Goal: Task Accomplishment & Management: Manage account settings

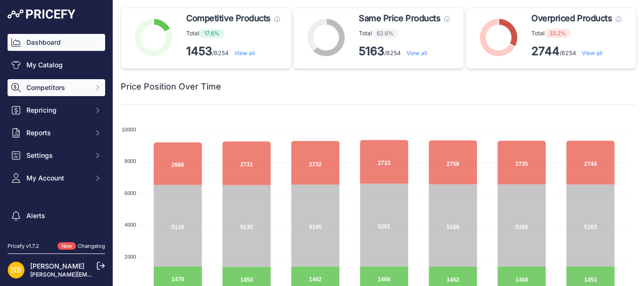
click at [69, 93] on button "Competitors" at bounding box center [57, 87] width 98 height 17
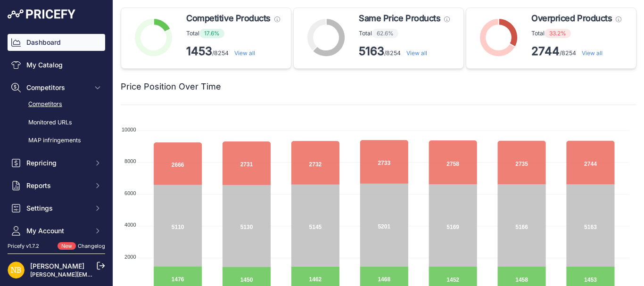
click at [57, 110] on link "Competitors" at bounding box center [57, 104] width 98 height 16
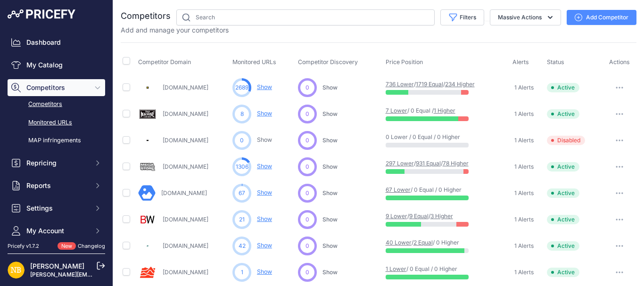
click at [61, 127] on link "Monitored URLs" at bounding box center [57, 123] width 98 height 16
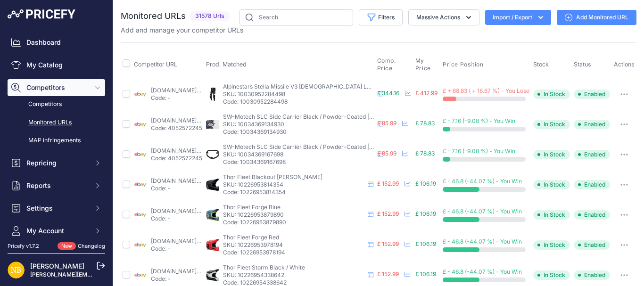
click at [565, 14] on icon at bounding box center [569, 18] width 8 height 8
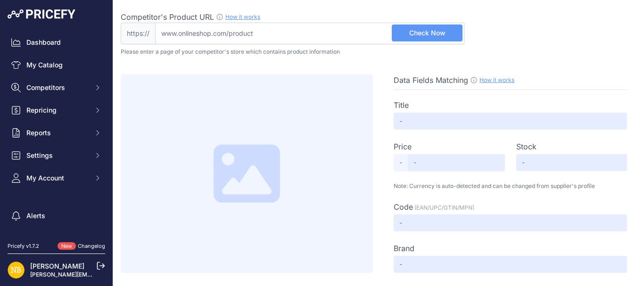
click at [271, 34] on input "Competitor's Product URL How it works In order to create your competitor's extr…" at bounding box center [309, 34] width 309 height 22
paste input "https://www.emp.co.uk/p/wcc-cfl-cargo-shorts---vintage-woodland-camo/590713.htm…"
type input "www.emp.co.uk/p/wcc-cfl-cargo-shorts---vintage-woodland-camo/590713.html?model=…"
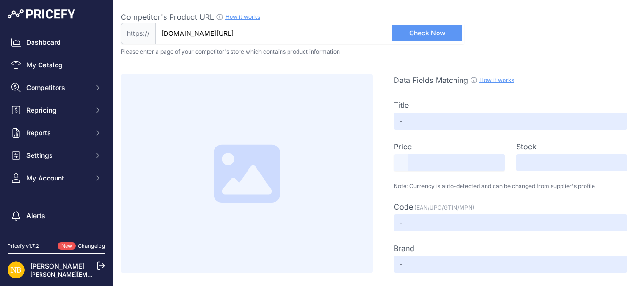
click at [404, 33] on button "Check Now" at bounding box center [427, 33] width 71 height 17
type input "WCC CFL Cargo Shorts - Vintage Woodland Camo"
type input "41.99"
type input "Available"
type input "590713"
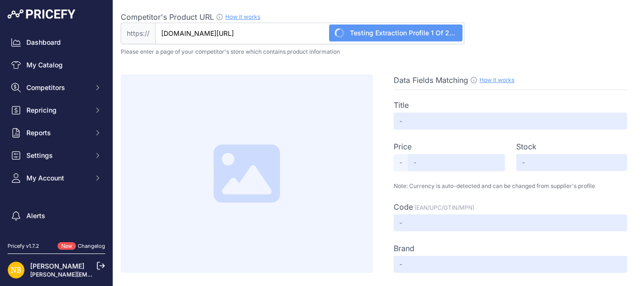
type input "West Coast Choppers"
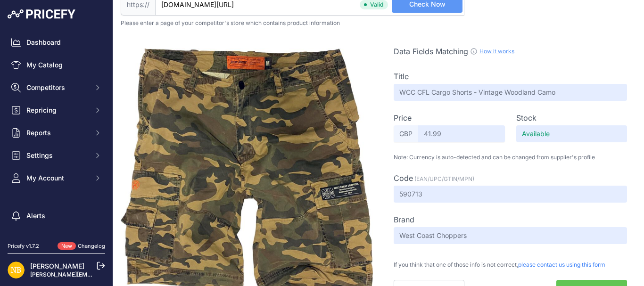
scroll to position [41, 0]
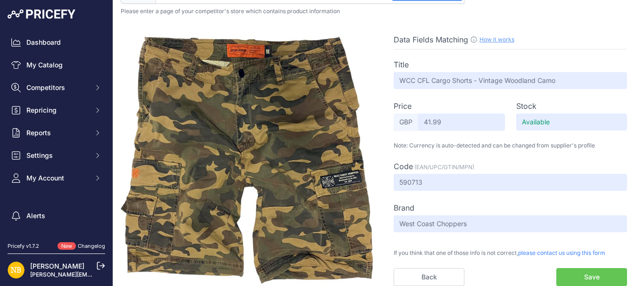
click at [596, 280] on button "Save" at bounding box center [591, 277] width 71 height 18
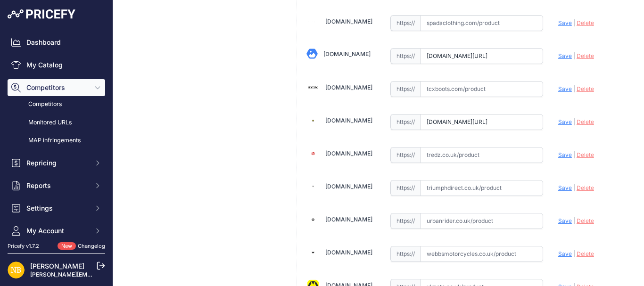
scroll to position [1616, 0]
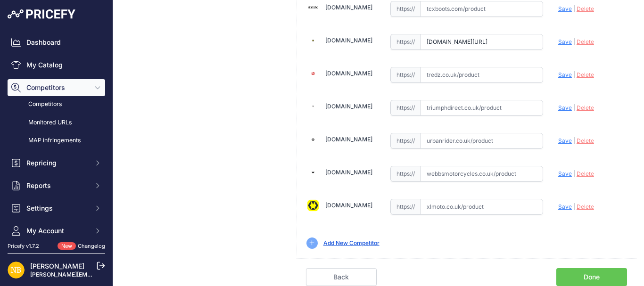
click at [598, 276] on link "Done" at bounding box center [591, 277] width 71 height 18
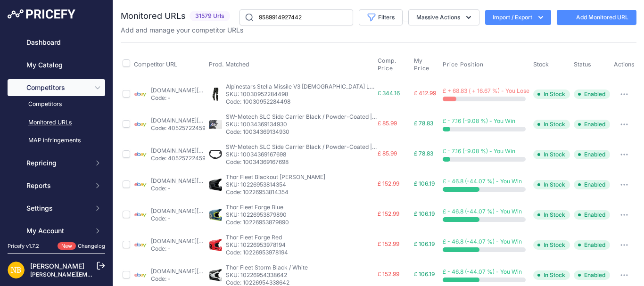
type input "9589914927442"
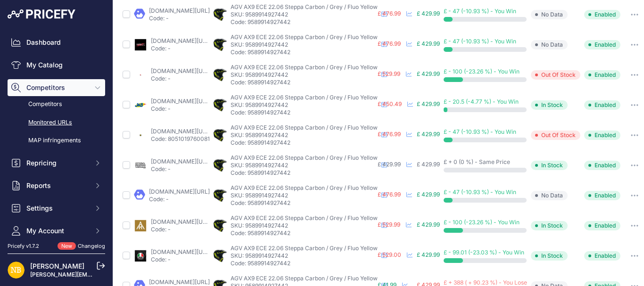
scroll to position [111, 0]
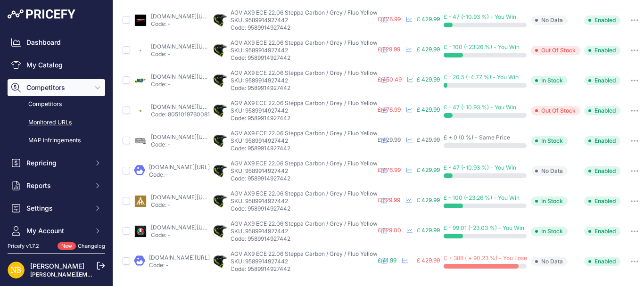
drag, startPoint x: 148, startPoint y: 251, endPoint x: 176, endPoint y: 249, distance: 27.4
click at [176, 254] on div "emp.co.uk/p/wcc-cfl-cargo-shorts---vintage-woodland-camo/590713.html?model=true…" at bounding box center [172, 261] width 76 height 15
copy link "[DOMAIN_NAME]"
click at [126, 257] on input "checkbox" at bounding box center [127, 261] width 8 height 8
checkbox input "true"
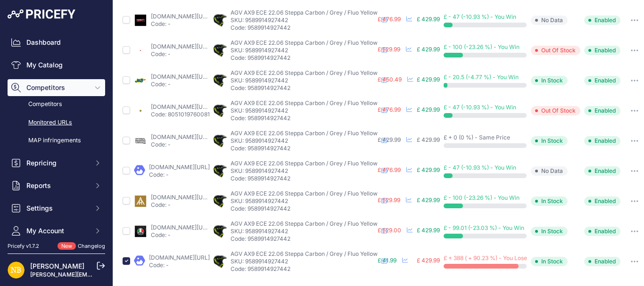
scroll to position [129, 55]
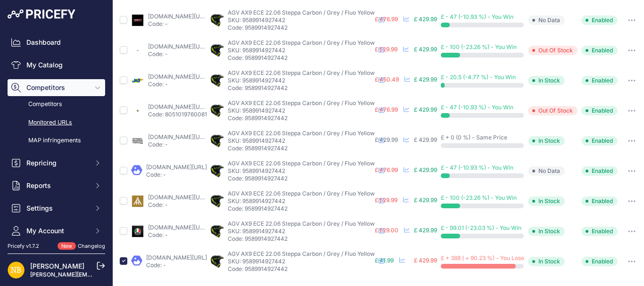
click at [622, 255] on button "button" at bounding box center [631, 261] width 19 height 13
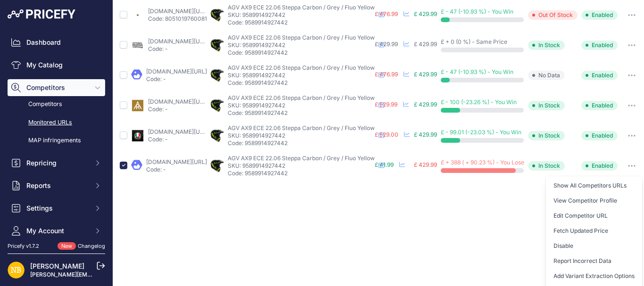
scroll to position [239, 55]
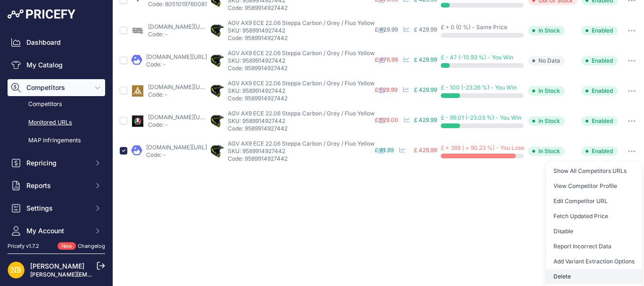
click at [563, 269] on button "Delete" at bounding box center [594, 276] width 96 height 15
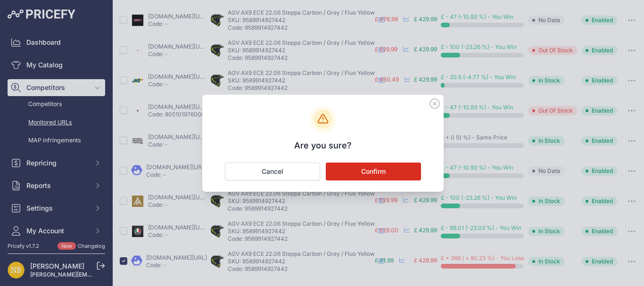
click at [411, 174] on button "Confirm" at bounding box center [373, 172] width 95 height 18
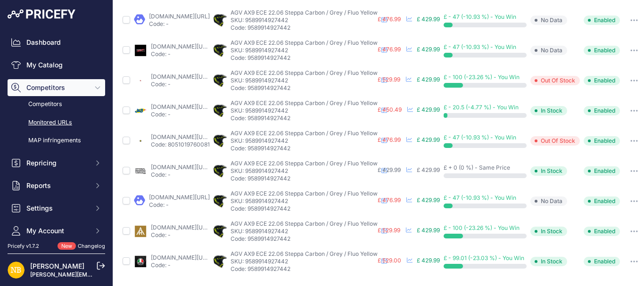
scroll to position [0, 0]
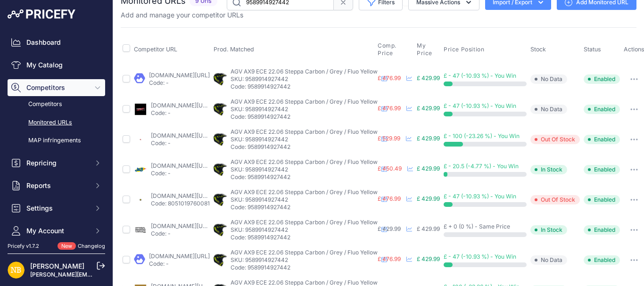
scroll to position [0, 0]
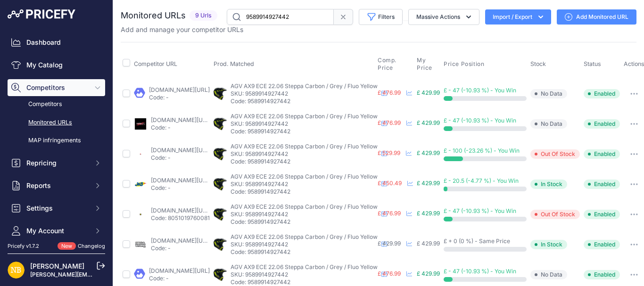
click at [565, 16] on icon at bounding box center [569, 17] width 8 height 8
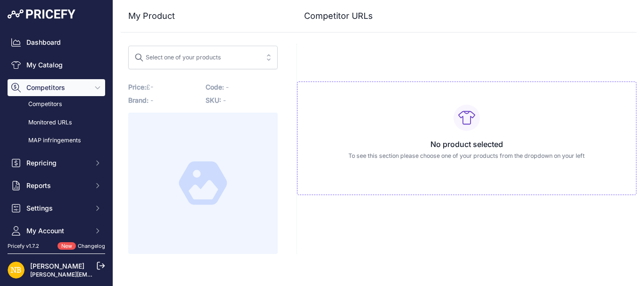
click at [240, 58] on span "Select one of your products" at bounding box center [196, 57] width 124 height 15
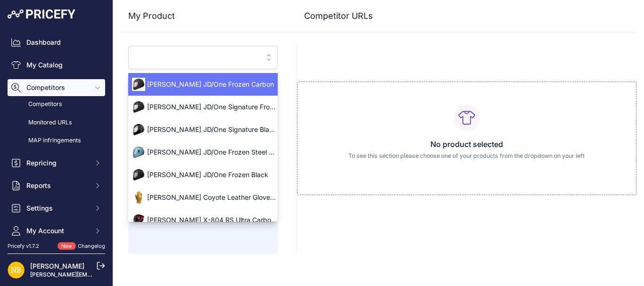
paste input "[DOMAIN_NAME]"
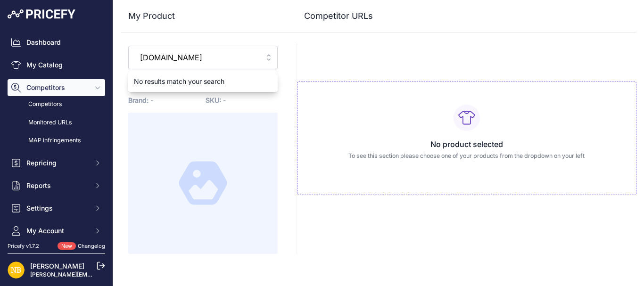
paste input "9589914927442"
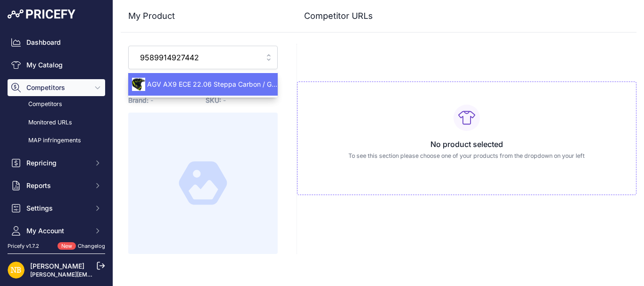
type input "9589914927442"
click at [222, 84] on span "AGV AX9 ECE 22.06 Steppa Carbon / Grey / Fluo Yellow" at bounding box center [202, 84] width 149 height 9
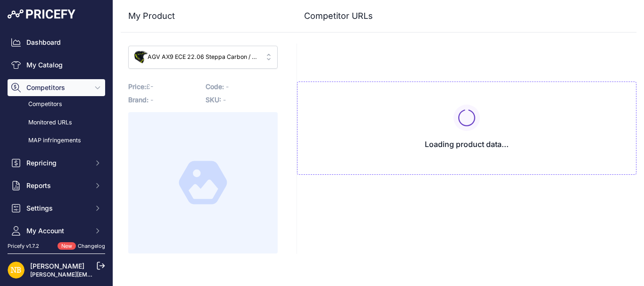
type input "[DOMAIN_NAME][URL]"
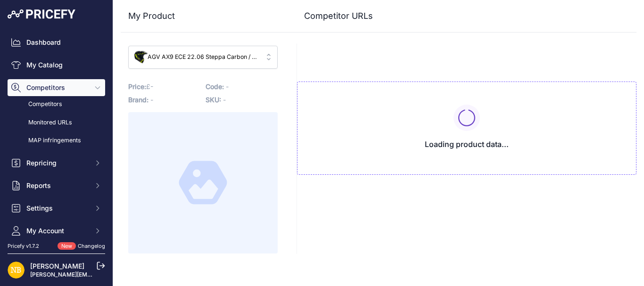
type input "[DOMAIN_NAME][URL]"
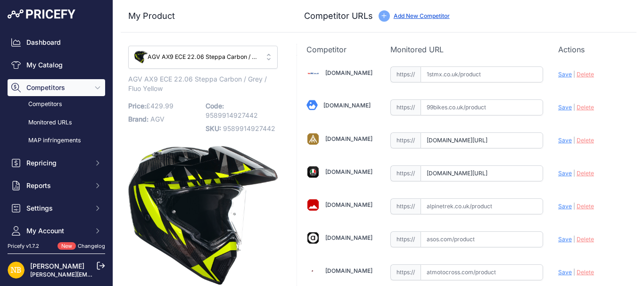
type input "[DOMAIN_NAME][URL]"
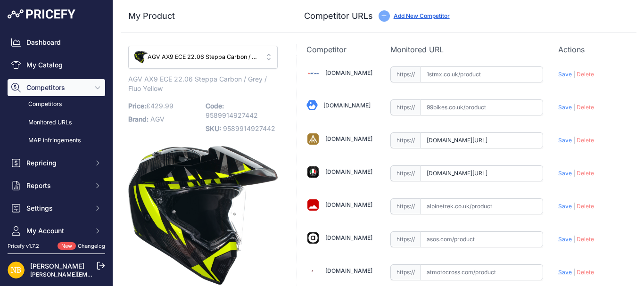
type input "[DOMAIN_NAME][URL]"
click at [405, 15] on link "Add New Competitor" at bounding box center [421, 15] width 56 height 7
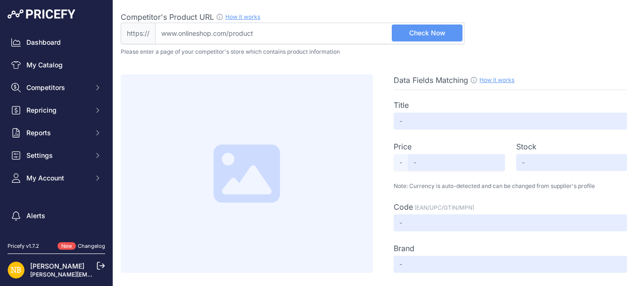
click at [319, 33] on input "Competitor's Product URL How it works In order to create your competitor's extr…" at bounding box center [309, 34] width 309 height 22
paste input "https://shop.krazyhorse.co.uk/products/loser-machine-condor-ii-vest?_pos=2&_psq…"
type input "shop.krazyhorse.co.uk/products/loser-machine-condor-ii-vest?_pos=2&_psq=Loser+M…"
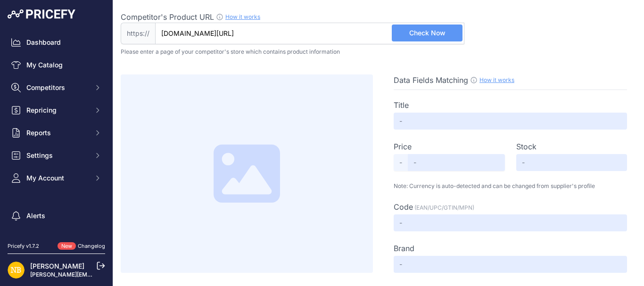
click at [401, 36] on button "Check Now" at bounding box center [427, 33] width 71 height 17
type input "Loser Machine- Condor II Vest"
type input "140"
type input "Available"
type input "LMCC2VTCMM"
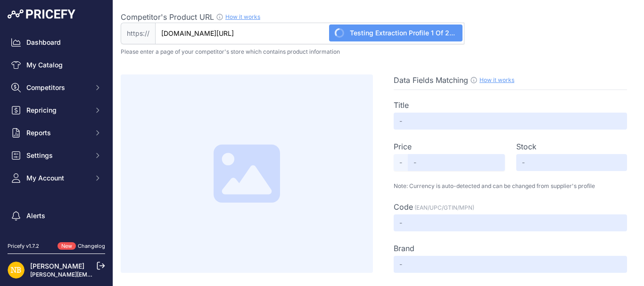
type input "Loser Machine"
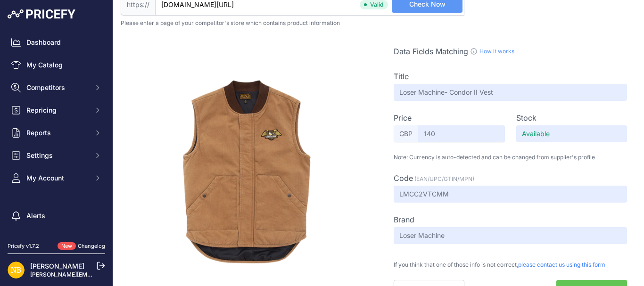
scroll to position [41, 0]
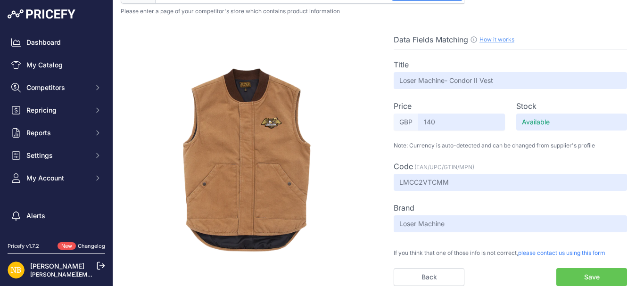
click at [580, 271] on button "Save" at bounding box center [591, 277] width 71 height 18
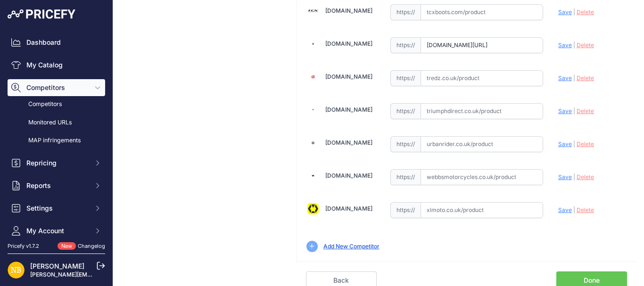
scroll to position [1649, 0]
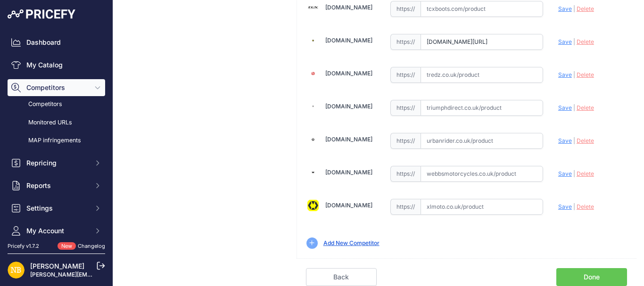
click at [587, 275] on link "Done" at bounding box center [591, 277] width 71 height 18
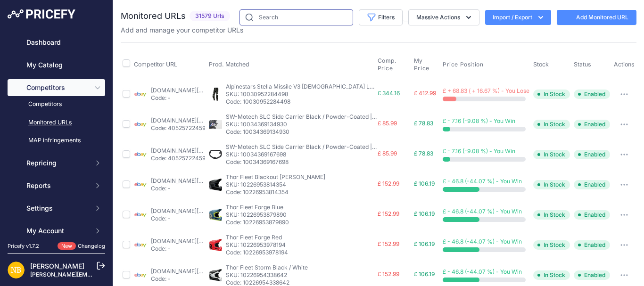
click at [281, 16] on input "text" at bounding box center [296, 17] width 114 height 16
paste input "9589914927442"
type input "9589914927442"
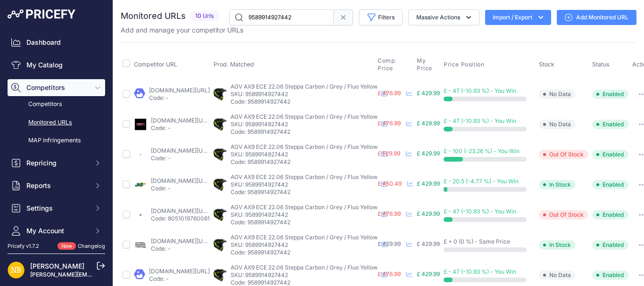
scroll to position [111, 0]
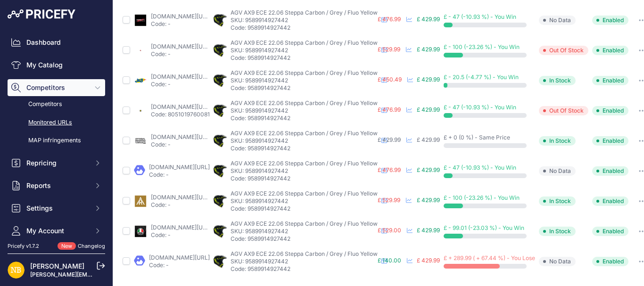
drag, startPoint x: 148, startPoint y: 246, endPoint x: 211, endPoint y: 250, distance: 62.3
click at [211, 250] on td "shop.krazyhorse.co.uk/products/loser-machine-condor-ii-vest?_pos=2&_psq=loser+m…" at bounding box center [172, 261] width 80 height 30
copy link "[DOMAIN_NAME]"
click at [125, 257] on input "checkbox" at bounding box center [127, 261] width 8 height 8
checkbox input "true"
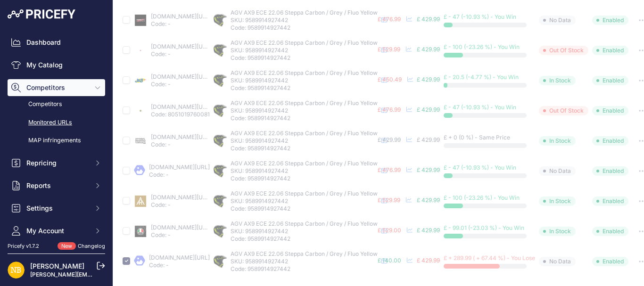
scroll to position [135, 62]
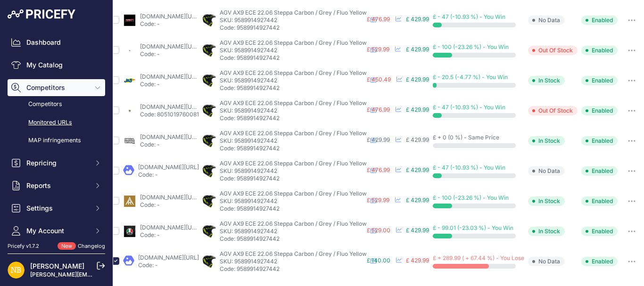
click at [579, 246] on td "In Stock" at bounding box center [552, 231] width 53 height 30
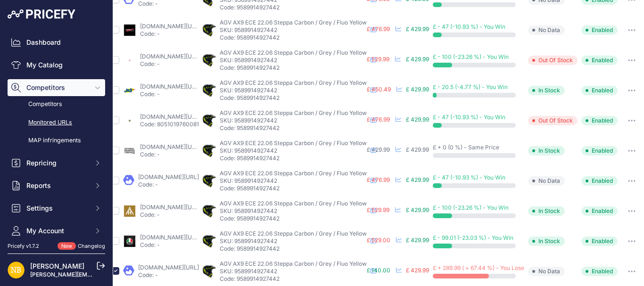
scroll to position [129, 62]
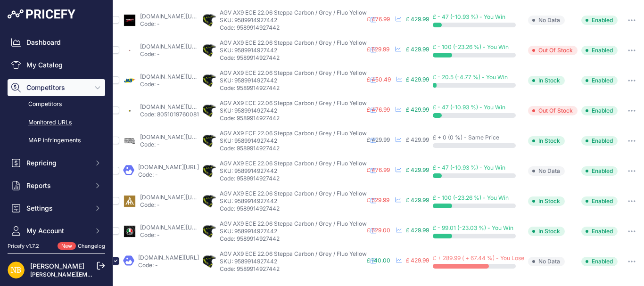
click at [628, 261] on icon "button" at bounding box center [632, 262] width 8 height 2
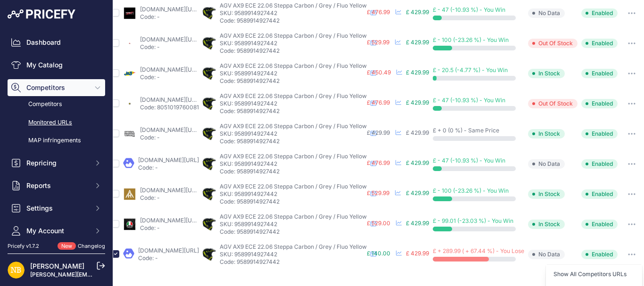
scroll to position [239, 62]
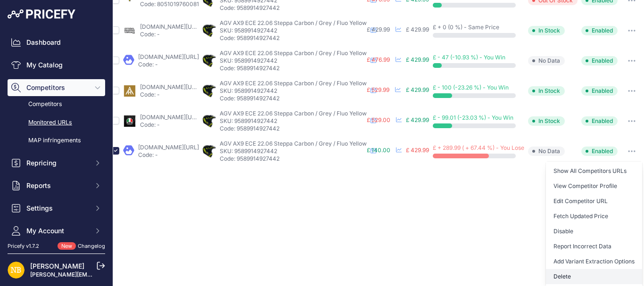
click at [575, 269] on button "Delete" at bounding box center [594, 276] width 96 height 15
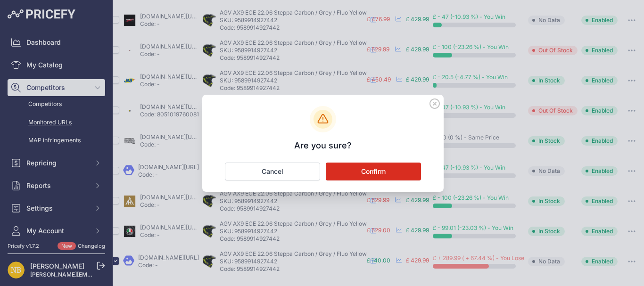
scroll to position [129, 62]
click at [381, 170] on button "Confirm" at bounding box center [373, 172] width 95 height 18
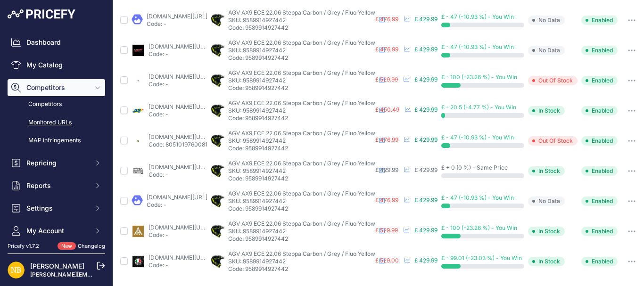
scroll to position [98, 0]
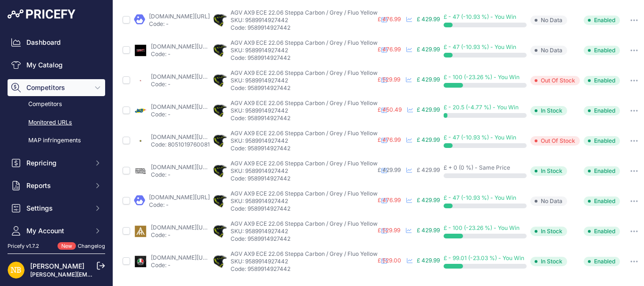
scroll to position [8, 0]
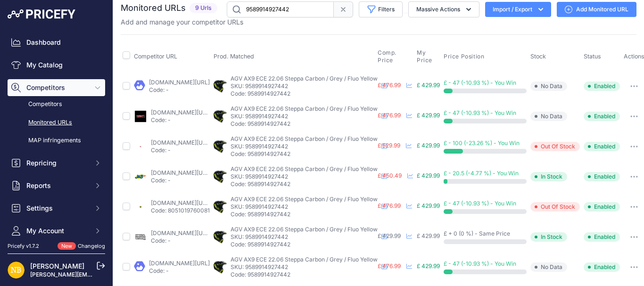
drag, startPoint x: 292, startPoint y: 10, endPoint x: 205, endPoint y: 24, distance: 87.8
click at [205, 24] on div "Monitored URLs 9 Urls" at bounding box center [379, 13] width 516 height 25
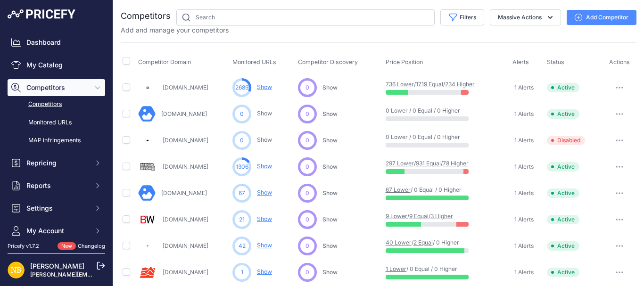
drag, startPoint x: 227, startPoint y: 111, endPoint x: 162, endPoint y: 117, distance: 65.3
click at [162, 117] on div "[DOMAIN_NAME]" at bounding box center [183, 114] width 90 height 18
copy link "[DOMAIN_NAME]"
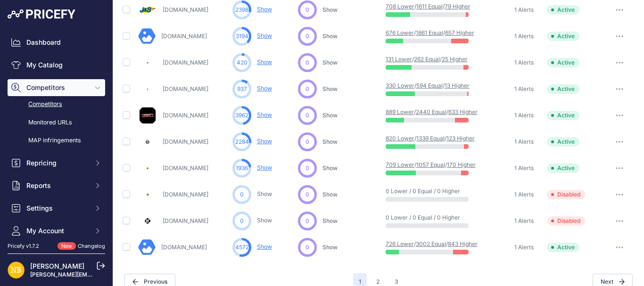
scroll to position [487, 0]
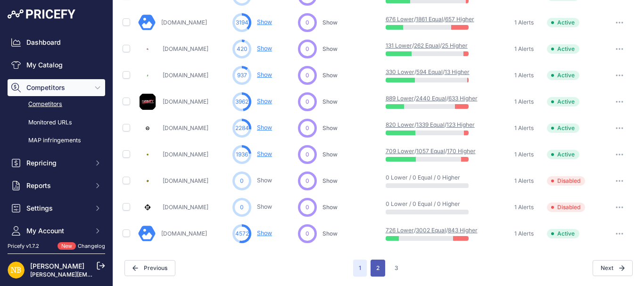
click at [378, 271] on button "2" at bounding box center [377, 268] width 15 height 17
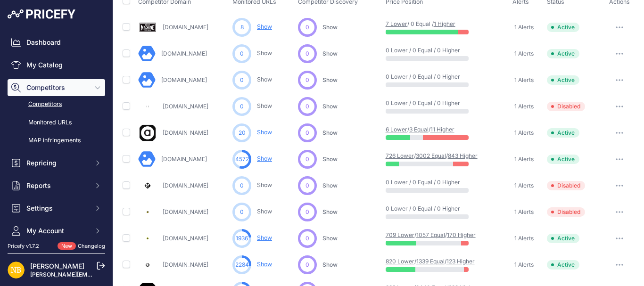
scroll to position [37, 0]
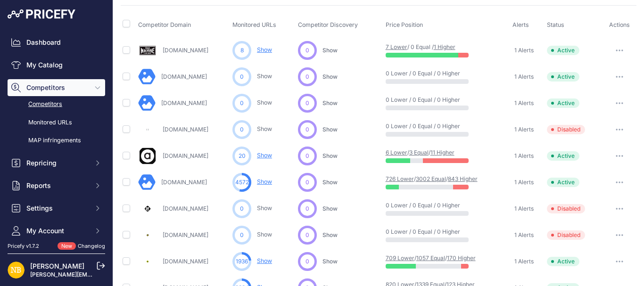
drag, startPoint x: 191, startPoint y: 81, endPoint x: 160, endPoint y: 76, distance: 31.5
click at [160, 76] on div "[DOMAIN_NAME]" at bounding box center [183, 77] width 90 height 18
copy link "[DOMAIN_NAME]"
click at [146, 116] on td "[DOMAIN_NAME]" at bounding box center [183, 129] width 94 height 26
